Goal: Information Seeking & Learning: Learn about a topic

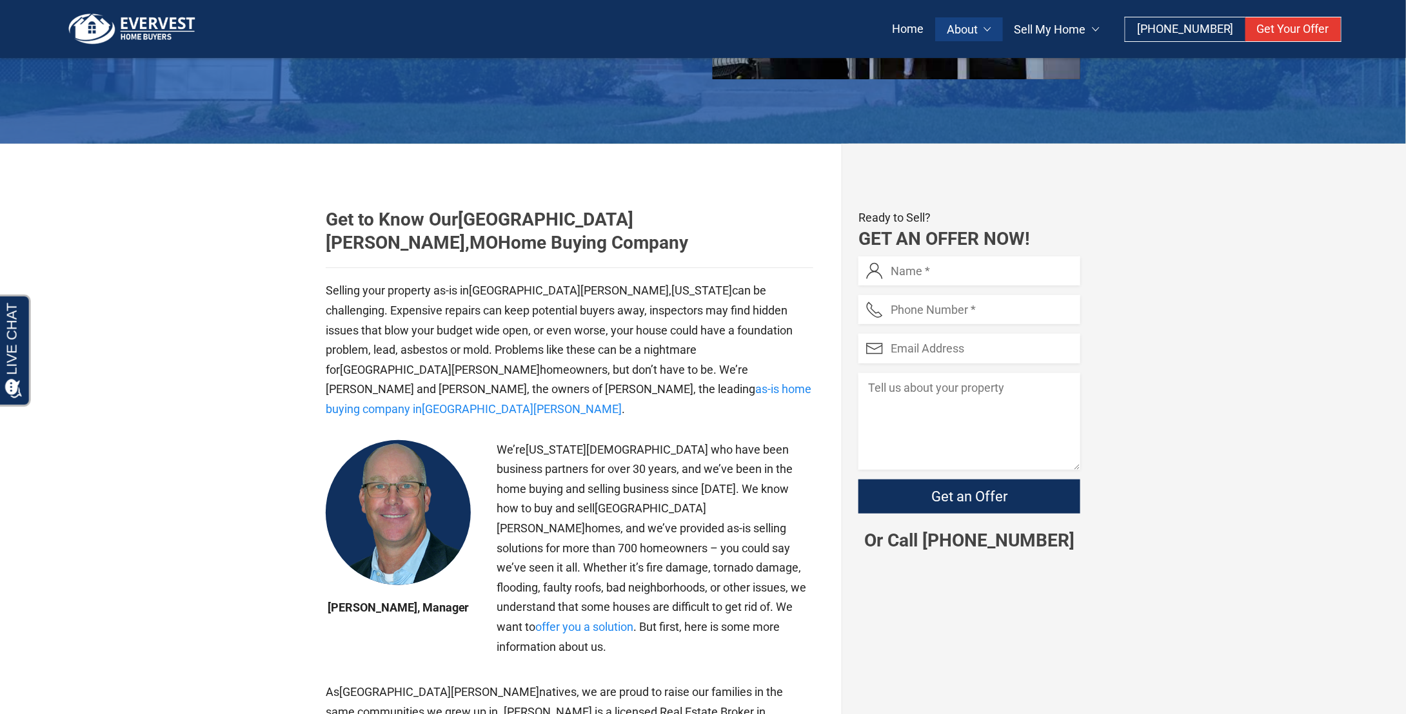
scroll to position [258, 0]
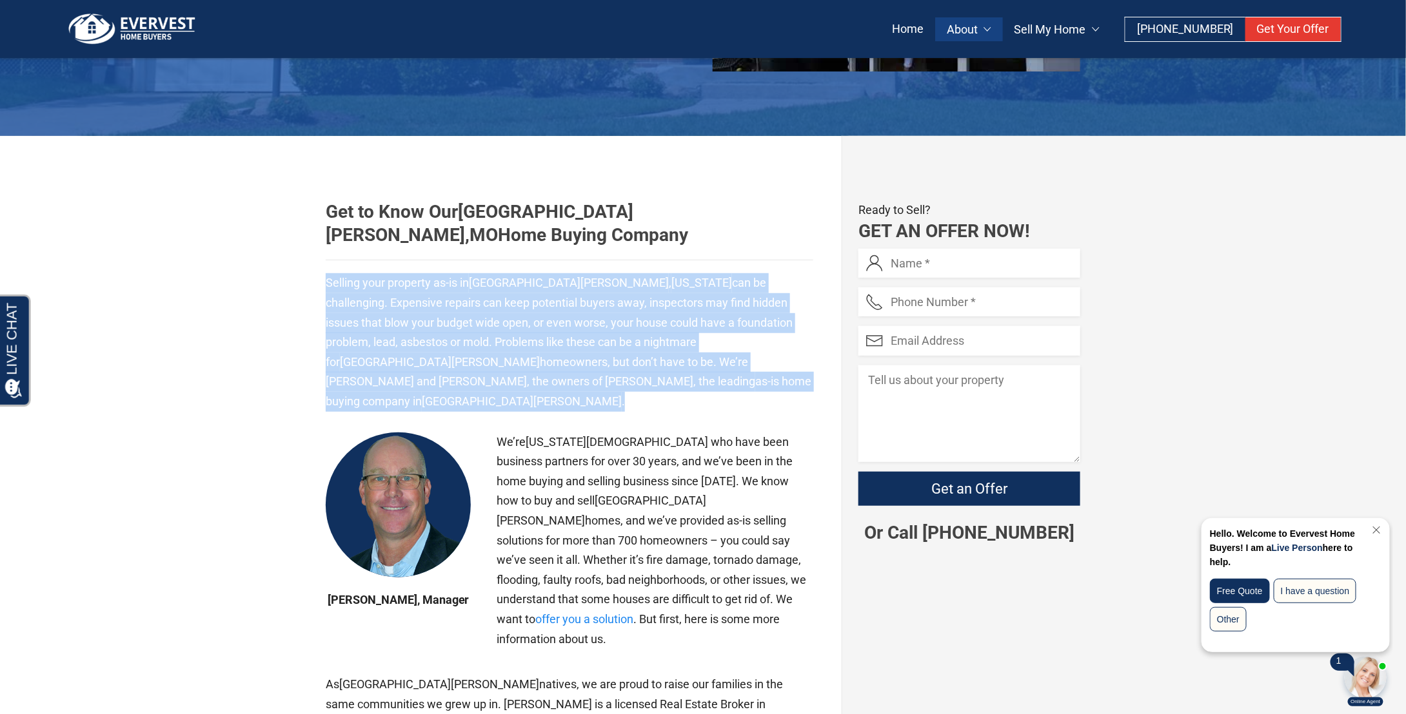
drag, startPoint x: 328, startPoint y: 259, endPoint x: 435, endPoint y: 366, distance: 152.3
click at [435, 366] on p "Selling your property as-is in St. Louis , Missouri can be challenging. Expensi…" at bounding box center [569, 342] width 487 height 138
copy p "Selling your property as-is in St. Louis , Missouri can be challenging. Expensi…"
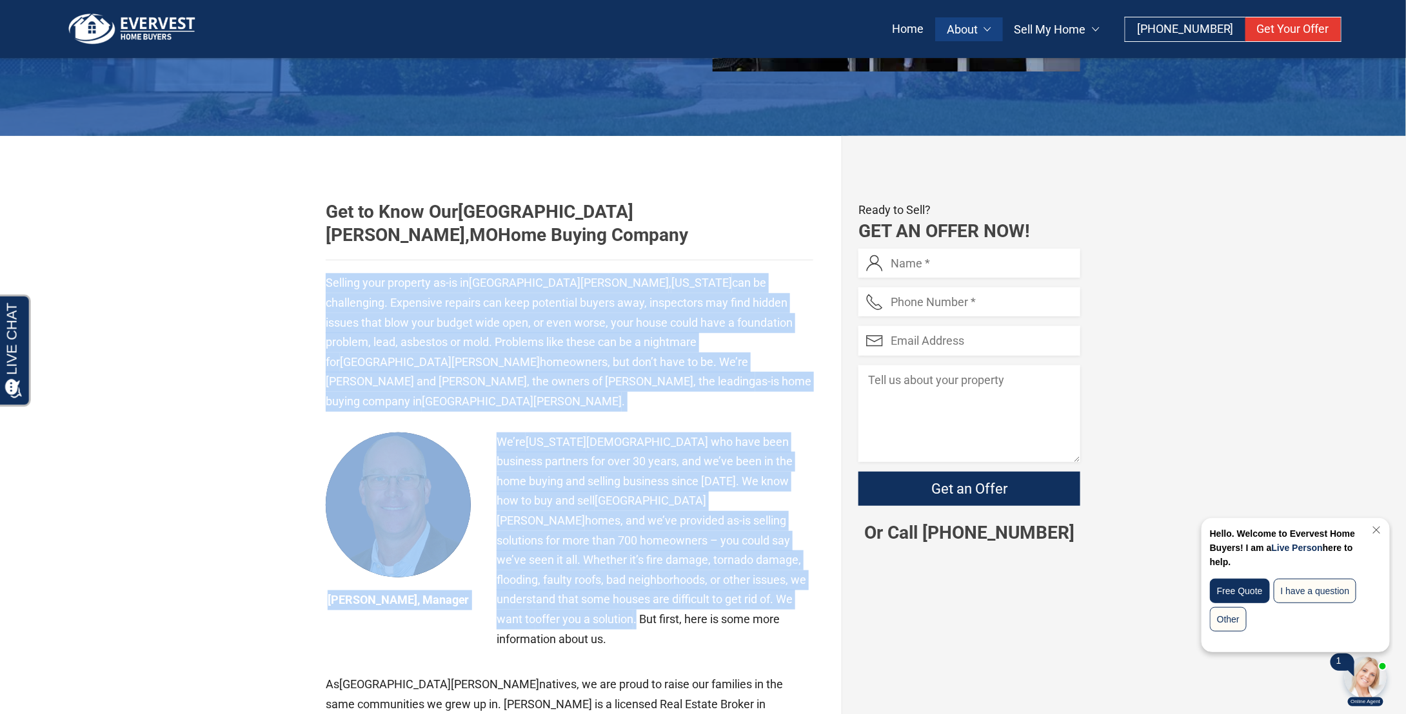
drag, startPoint x: 573, startPoint y: 556, endPoint x: 306, endPoint y: 247, distance: 409.2
copy article "Selling your property as-is in St. Louis , Missouri can be challenging. Expensi…"
click at [154, 16] on img at bounding box center [131, 29] width 135 height 32
